Goal: Task Accomplishment & Management: Complete application form

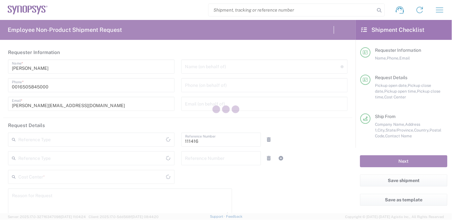
type input "Department"
type input "US01, SIG, IT Platform Products 111416"
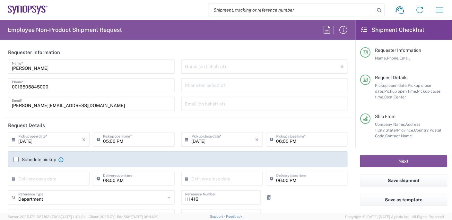
type input "[GEOGRAPHIC_DATA]"
type input "[US_STATE]"
type input "Delivered at Place"
type input "[GEOGRAPHIC_DATA]"
type input "Hillsboro US03"
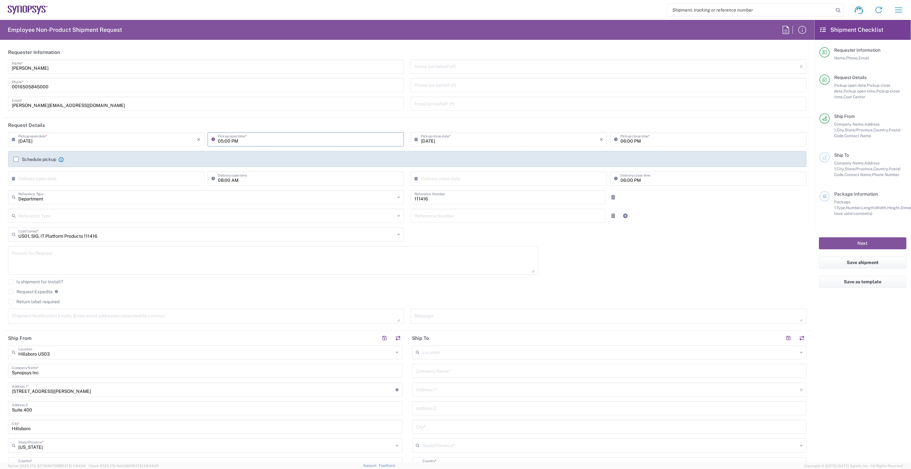
click at [274, 136] on input "05:00 PM" at bounding box center [309, 138] width 182 height 11
type input "[DATE]"
drag, startPoint x: 444, startPoint y: 152, endPoint x: 444, endPoint y: 139, distance: 12.8
click at [444, 150] on div "[DATE] × Pickup open date * Cancel Apply 05:00 PM Pickup open time * [DATE] × P…" at bounding box center [407, 161] width 805 height 58
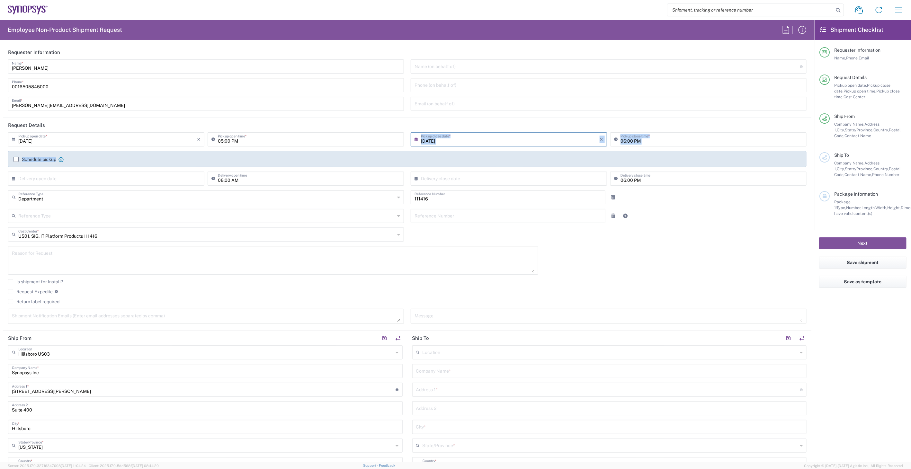
click at [444, 139] on input "[DATE]" at bounding box center [510, 138] width 179 height 11
click at [248, 128] on header "Request Details" at bounding box center [407, 125] width 808 height 14
click at [247, 138] on input "05:00 PM" at bounding box center [309, 138] width 182 height 11
type input "03:00 PM"
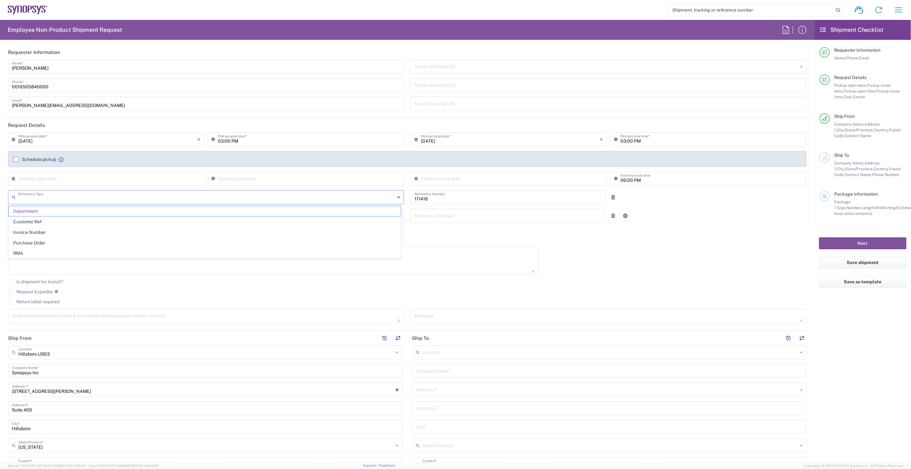
type input "Department"
click at [34, 219] on div "Request Expedite If expedite is checked you will be unable to rate and book thi…" at bounding box center [407, 294] width 798 height 10
click at [36, 219] on label "Return label required" at bounding box center [33, 301] width 51 height 5
click at [11, 219] on input "Return label required" at bounding box center [11, 302] width 0 height 0
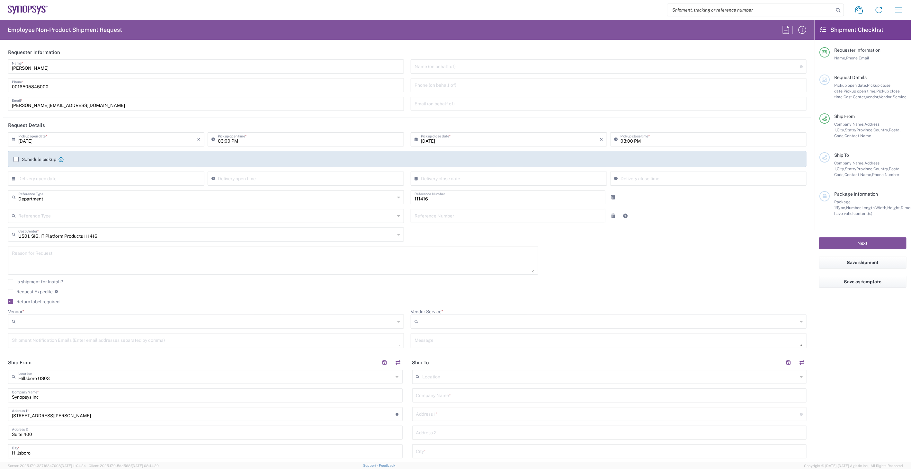
click at [58, 219] on input "Vendor *" at bounding box center [206, 321] width 376 height 10
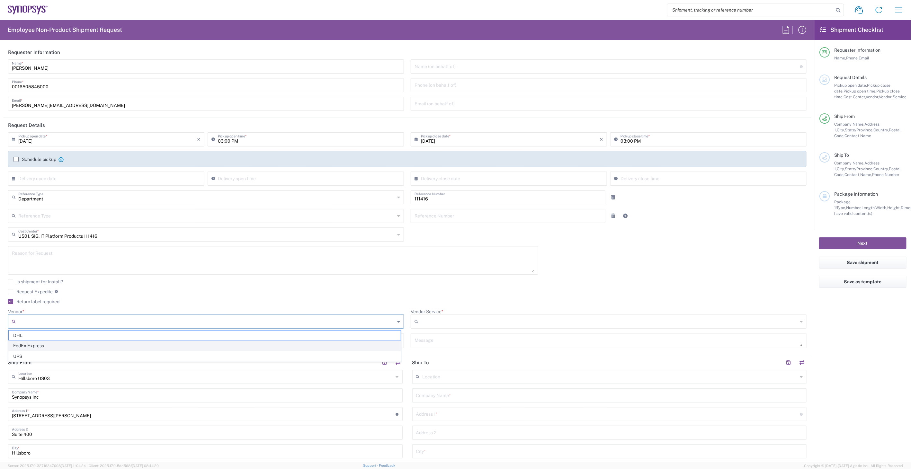
click at [55, 219] on span "FedEx Express" at bounding box center [205, 346] width 392 height 10
type input "FedEx Express"
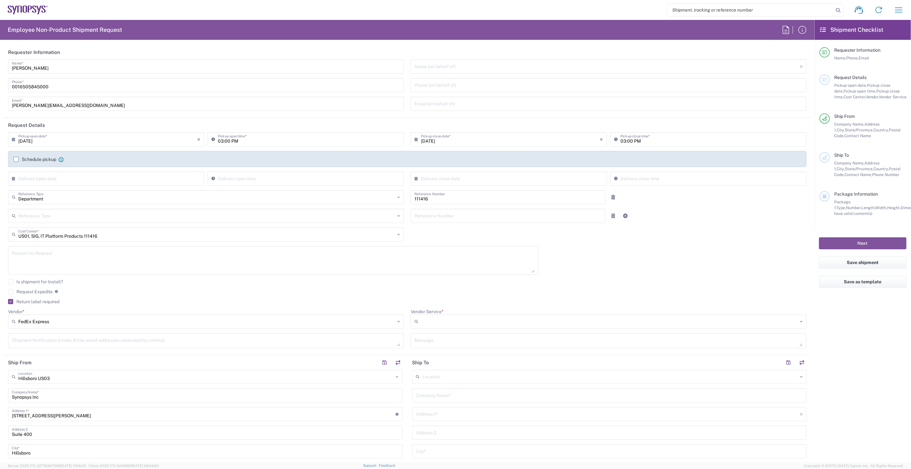
click at [452, 219] on input "Vendor Service *" at bounding box center [609, 321] width 376 height 10
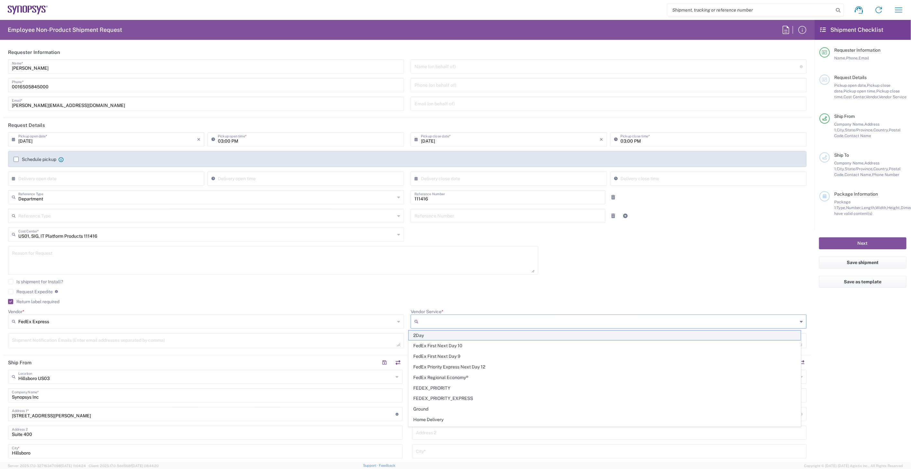
click at [452, 219] on span "2Day" at bounding box center [605, 336] width 392 height 10
type input "2Day"
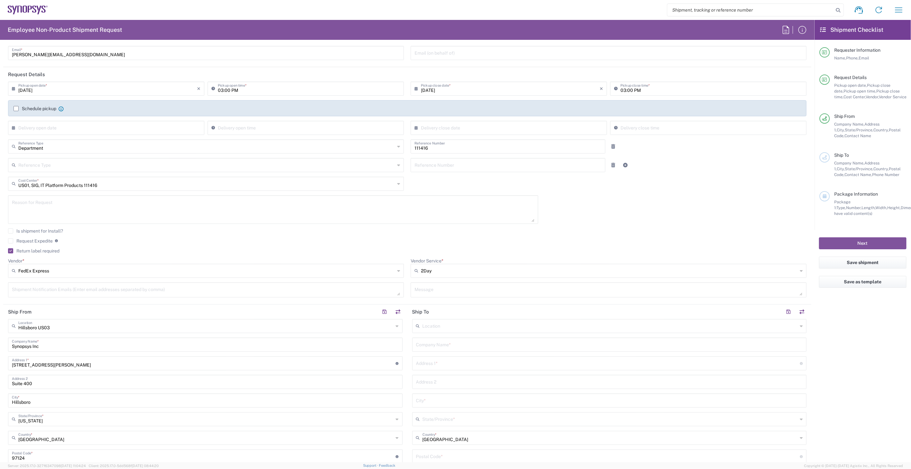
scroll to position [178, 0]
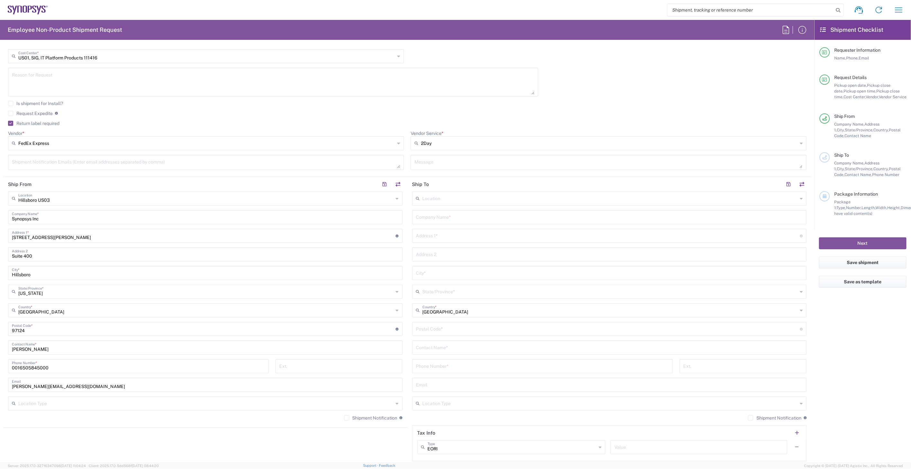
click at [452, 217] on input "text" at bounding box center [609, 216] width 387 height 11
paste input "[PERSON_NAME]"
type input "[PERSON_NAME]"
type input "Synopsys"
click at [450, 219] on div "Location [GEOGRAPHIC_DATA] DE04 Agrate Brianza IT01 [GEOGRAPHIC_DATA] DE02 [GEO…" at bounding box center [609, 326] width 394 height 270
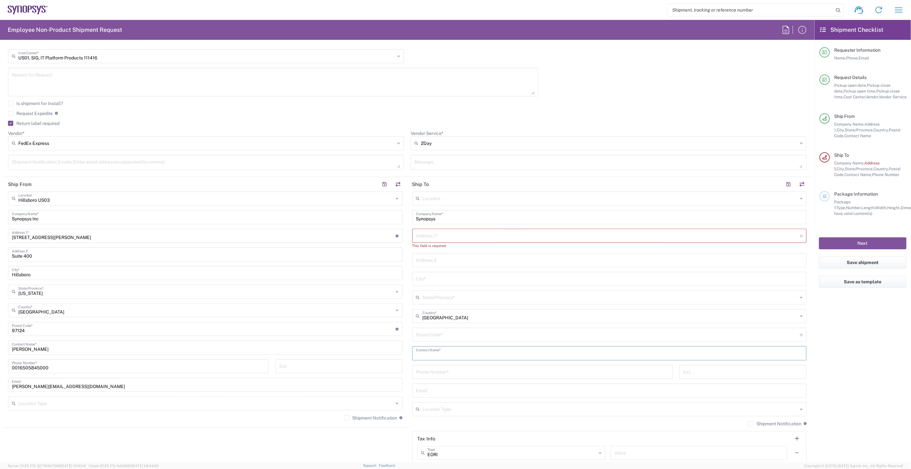
paste input "[PERSON_NAME]"
type input "[PERSON_NAME]"
click at [452, 219] on input "text" at bounding box center [608, 235] width 384 height 11
paste input "[STREET_ADDRESS][PERSON_NAME]"
type input "[STREET_ADDRESS][PERSON_NAME]"
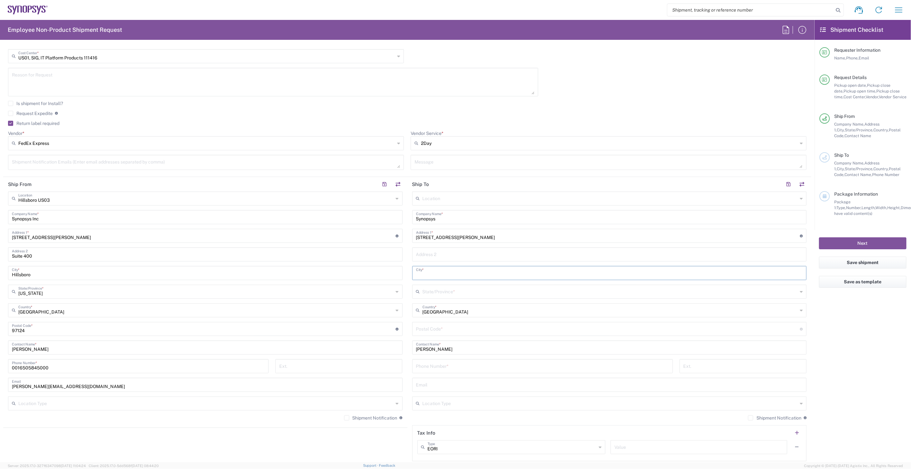
click at [443, 219] on input "text" at bounding box center [609, 272] width 387 height 11
paste input "Independence"
type input "Independence"
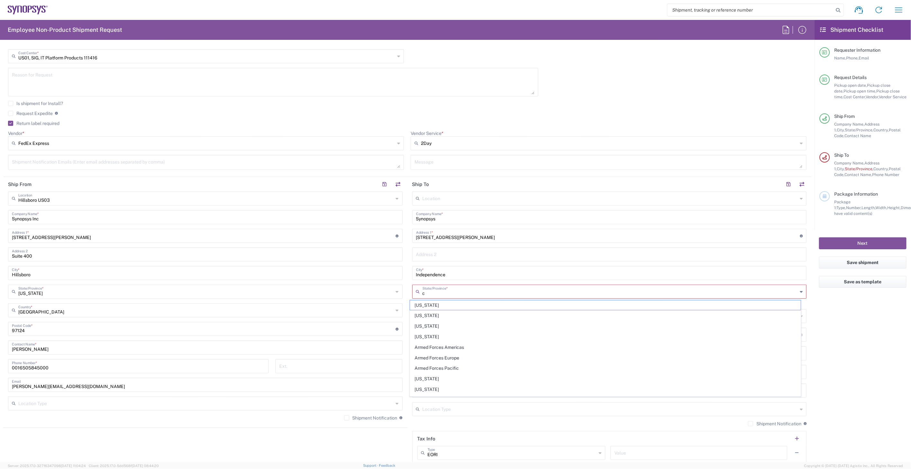
type input "ca"
type input "[GEOGRAPHIC_DATA]"
click at [441, 219] on span "[US_STATE]" at bounding box center [605, 316] width 390 height 10
type input "[US_STATE]"
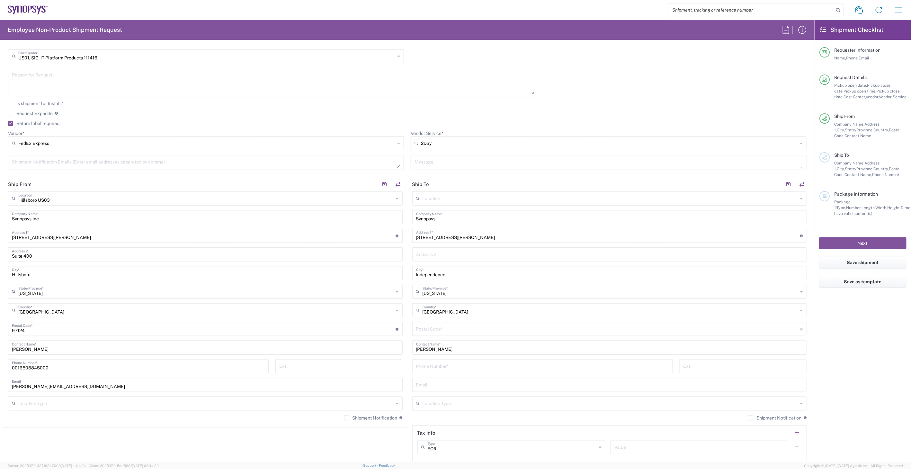
click at [445, 219] on input "undefined" at bounding box center [608, 328] width 384 height 11
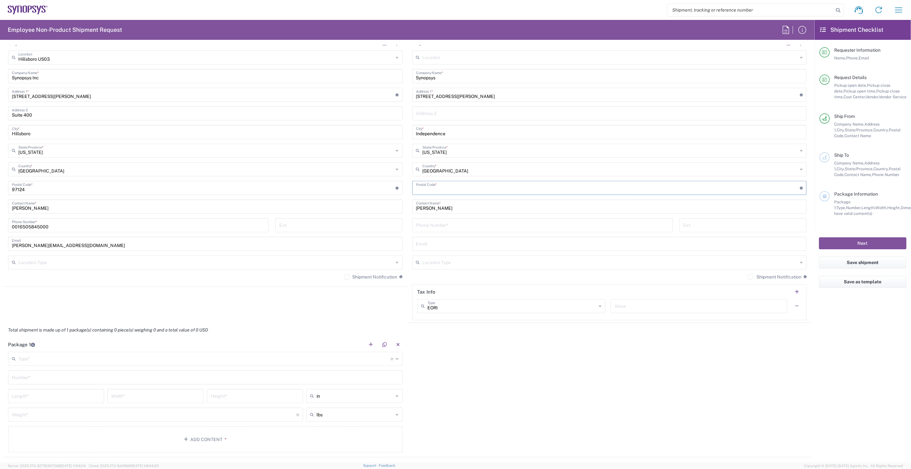
scroll to position [365, 0]
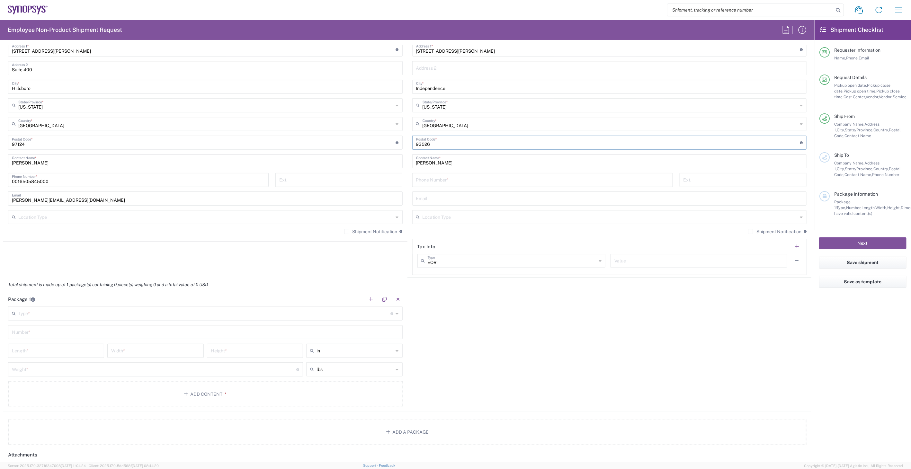
type input "93526"
click at [439, 178] on input "tel" at bounding box center [542, 179] width 253 height 11
type input "6505845000"
click at [452, 198] on input "text" at bounding box center [609, 197] width 387 height 11
paste input "[PERSON_NAME][EMAIL_ADDRESS][PERSON_NAME][DOMAIN_NAME]"
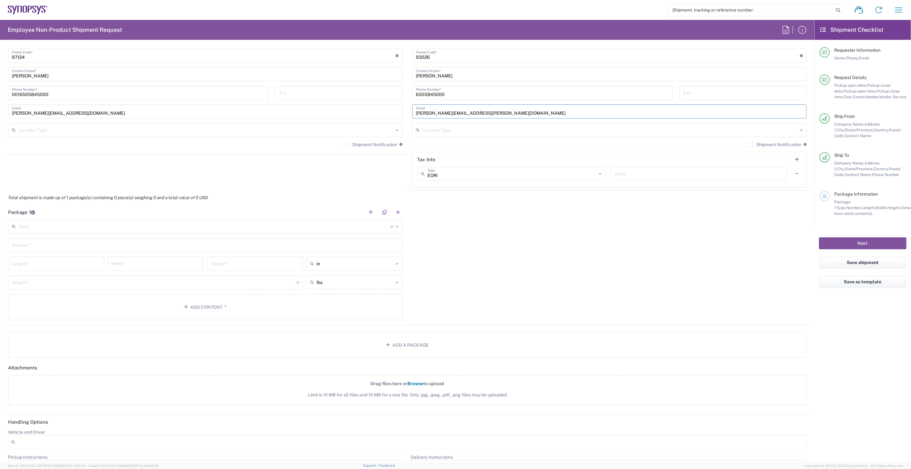
scroll to position [472, 0]
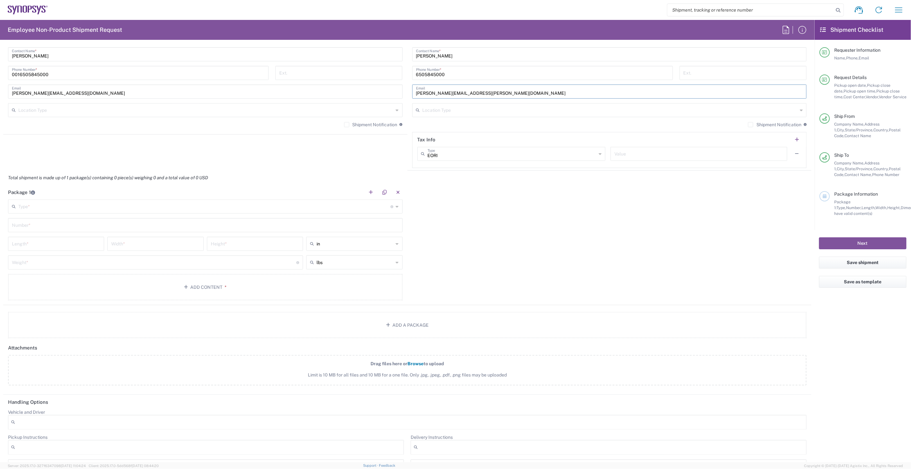
type input "[PERSON_NAME][EMAIL_ADDRESS][PERSON_NAME][DOMAIN_NAME]"
click at [190, 207] on input "text" at bounding box center [204, 205] width 372 height 11
click at [58, 219] on span "Medium Box" at bounding box center [204, 220] width 390 height 10
type input "Medium Box"
type input "13"
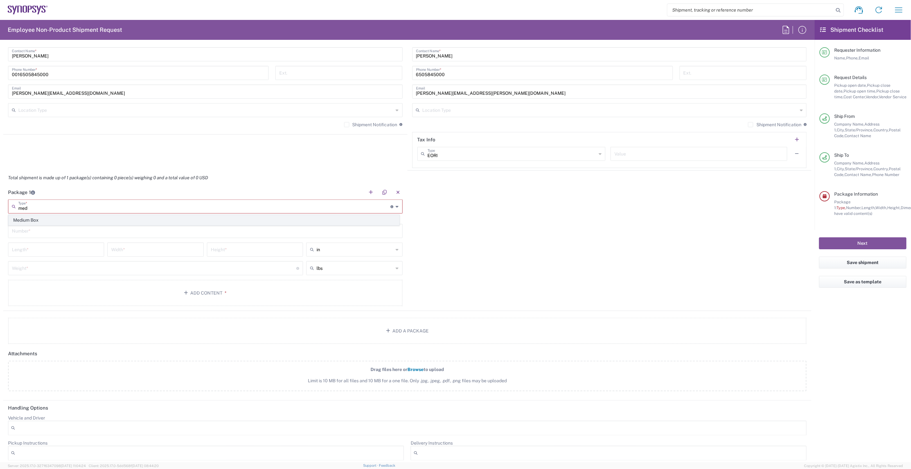
type input "11.5"
type input "2.5"
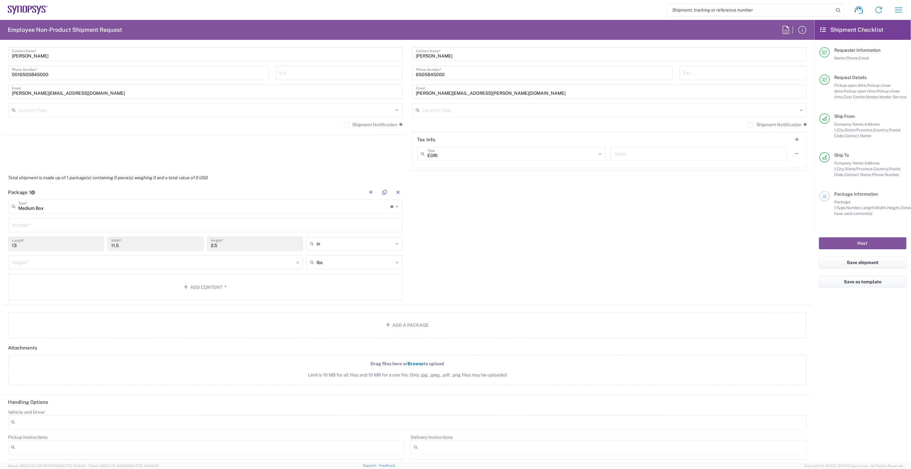
click at [57, 219] on input "text" at bounding box center [205, 224] width 387 height 11
type input "1"
click at [56, 219] on input "number" at bounding box center [154, 261] width 284 height 11
type input "6"
click at [58, 219] on button "Add Content *" at bounding box center [205, 287] width 394 height 26
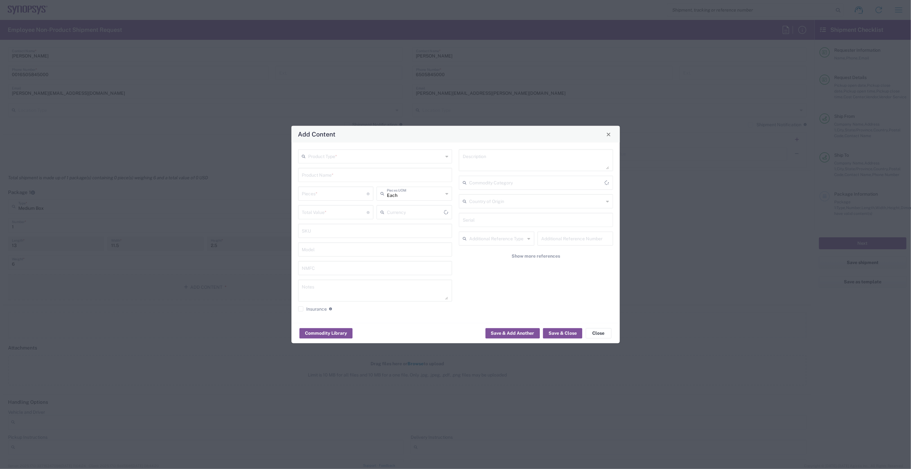
type input "US Dollar"
click at [374, 158] on input "text" at bounding box center [375, 155] width 135 height 11
click at [364, 181] on span "General Commodity" at bounding box center [375, 181] width 153 height 10
type input "General Commodity"
click at [361, 181] on div "Product Name *" at bounding box center [375, 175] width 154 height 14
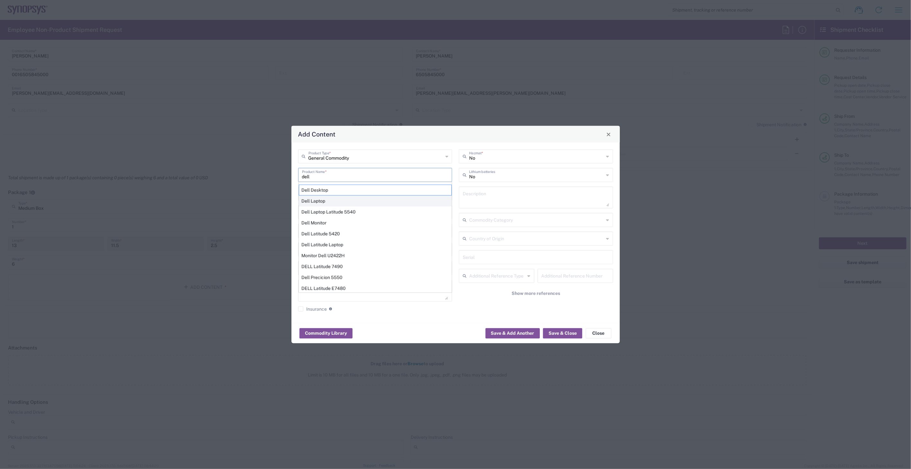
click at [360, 199] on div "Dell Laptop" at bounding box center [375, 201] width 153 height 11
type input "Dell Laptop"
type textarea "Dell Laptop"
click at [341, 198] on input "number" at bounding box center [334, 193] width 65 height 11
type input "1"
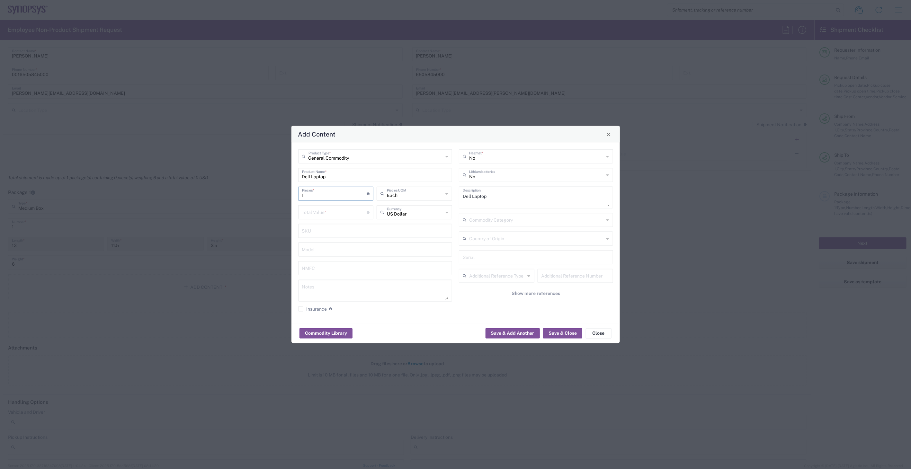
click at [340, 210] on input "number" at bounding box center [334, 211] width 65 height 11
type input "1200"
click at [452, 179] on input "text" at bounding box center [536, 174] width 135 height 11
click at [452, 198] on span "Yes" at bounding box center [535, 200] width 153 height 10
type input "Yes"
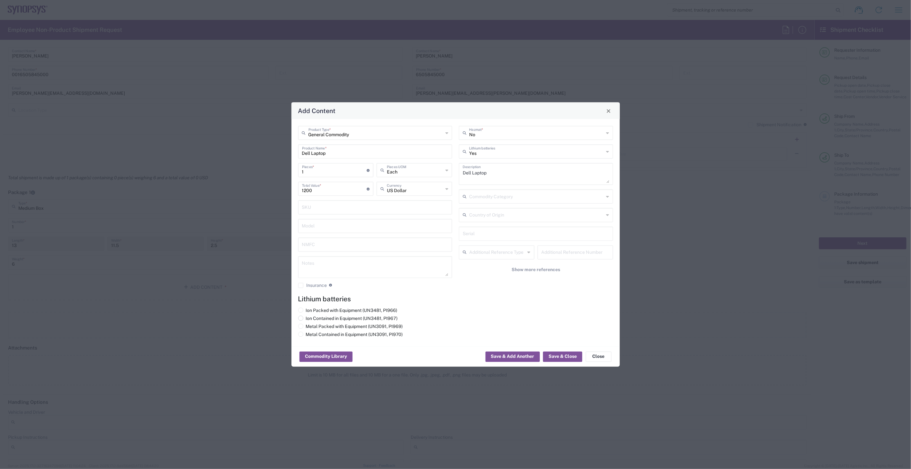
click at [335, 219] on label "Ion Contained in Equipment (UN3481, PI967)" at bounding box center [348, 319] width 100 height 6
click at [310, 219] on input "Ion Contained in Equipment (UN3481, PI967)" at bounding box center [308, 318] width 4 height 4
radio input "true"
click at [452, 219] on button "Save & Close" at bounding box center [562, 357] width 39 height 10
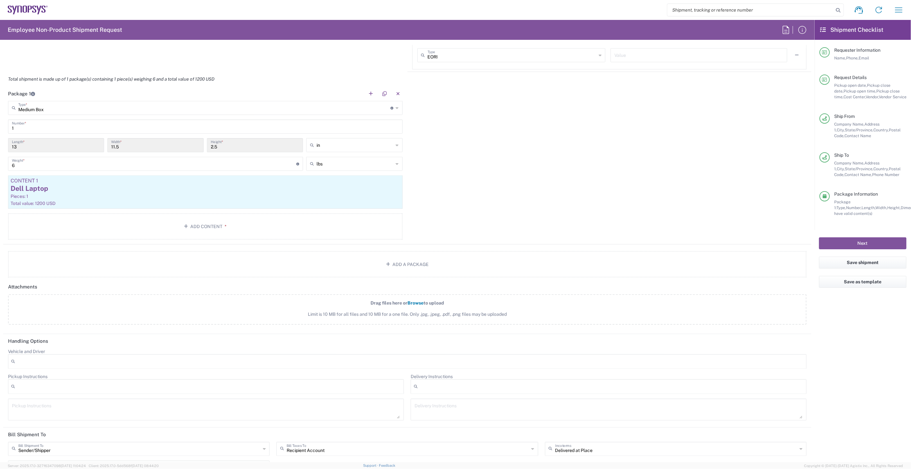
scroll to position [630, 0]
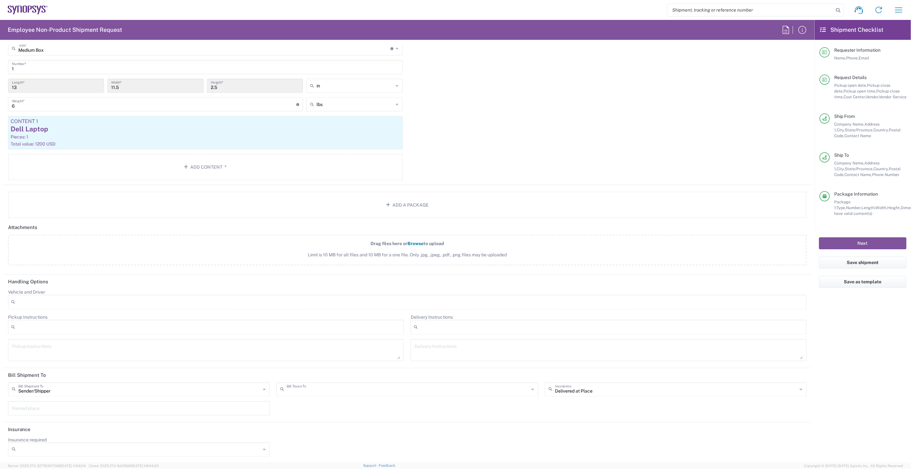
click at [369, 219] on input "text" at bounding box center [408, 389] width 242 height 11
click at [370, 219] on span "Sender/Shipper" at bounding box center [404, 412] width 259 height 10
type input "Sender/Shipper"
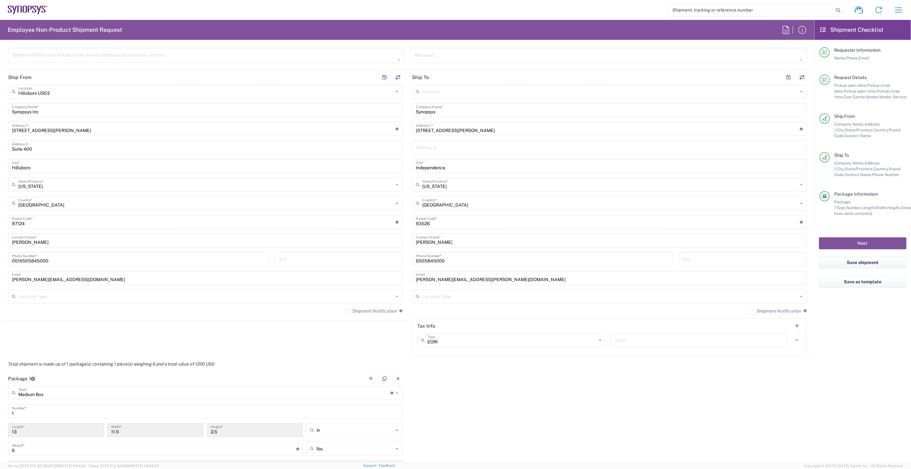
scroll to position [535, 0]
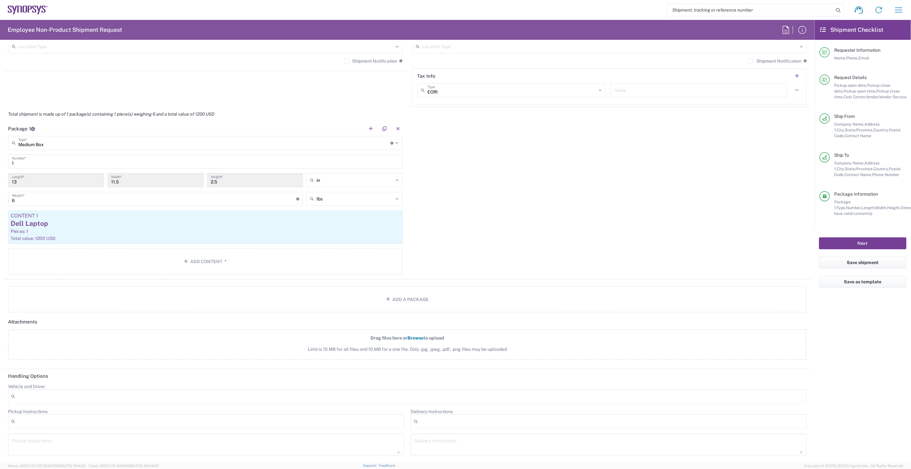
click at [452, 219] on button "Next" at bounding box center [862, 243] width 87 height 12
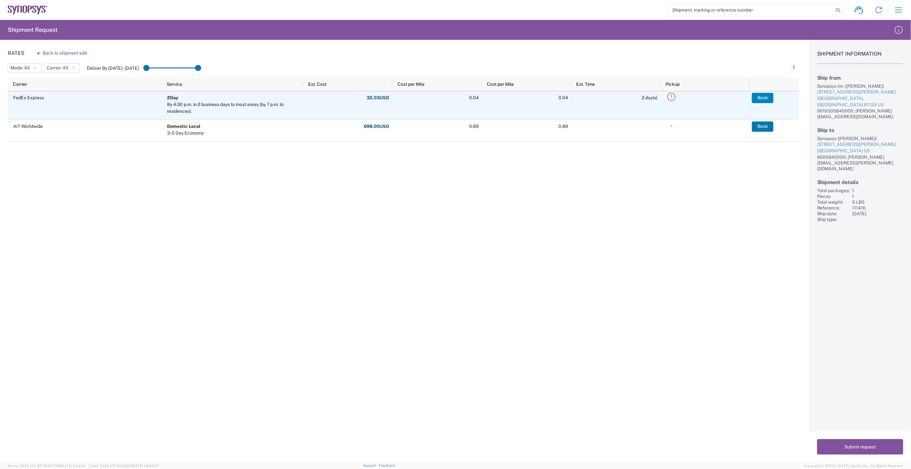
click at [452, 95] on button "Book" at bounding box center [763, 98] width 22 height 10
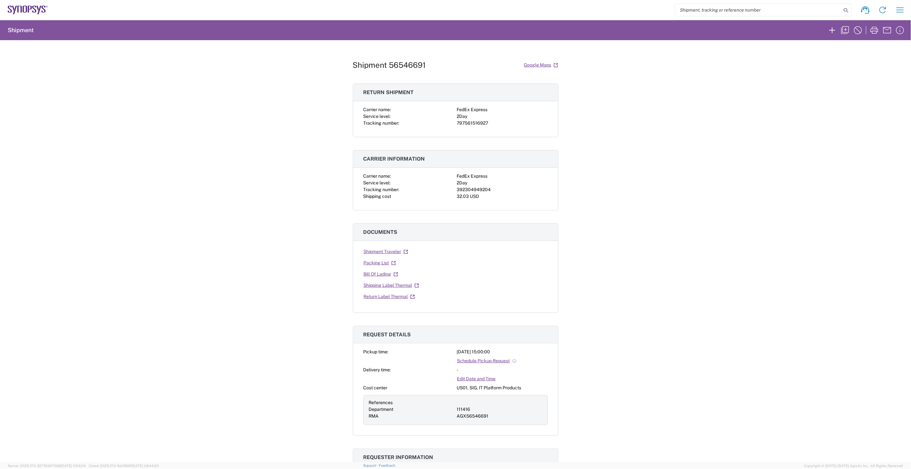
click at [452, 190] on div "392304949204" at bounding box center [502, 189] width 91 height 7
copy div "392304949204"
click at [452, 123] on div "797561516927" at bounding box center [502, 123] width 91 height 7
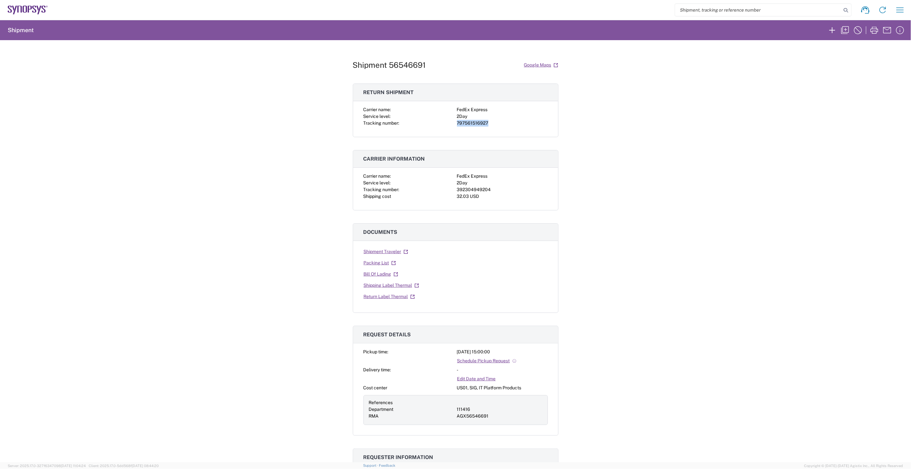
copy div "797561516927"
click at [391, 219] on link "Shipping Label Thermal" at bounding box center [391, 285] width 56 height 11
click at [393, 219] on link "Return Label Thermal" at bounding box center [389, 296] width 52 height 11
